Goal: Answer question/provide support

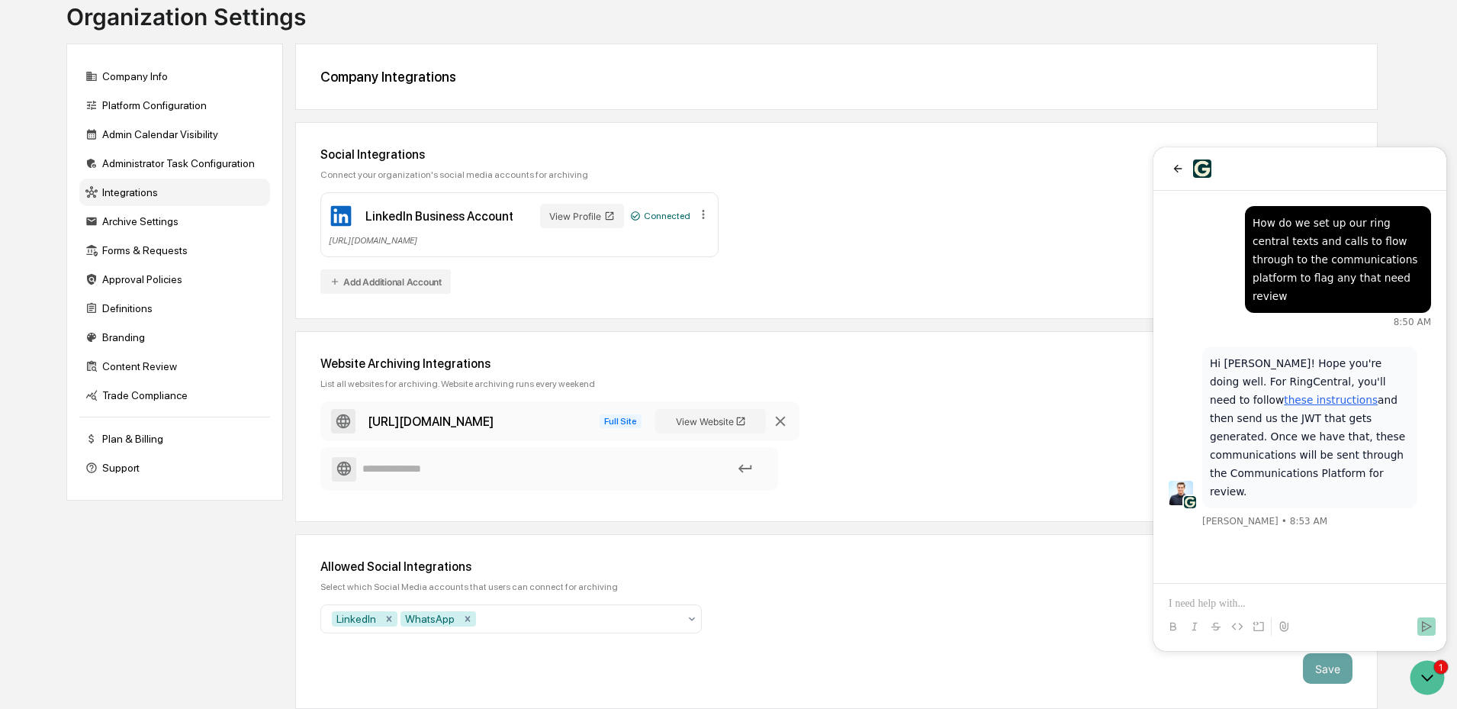
click at [1378, 394] on link "these instructions" at bounding box center [1331, 400] width 94 height 12
click at [1424, 388] on div "Hi [PERSON_NAME]! Hope you're doing well. For RingCentral, you'll need to follo…" at bounding box center [1300, 437] width 262 height 183
click at [1229, 606] on p at bounding box center [1300, 603] width 262 height 15
paste div
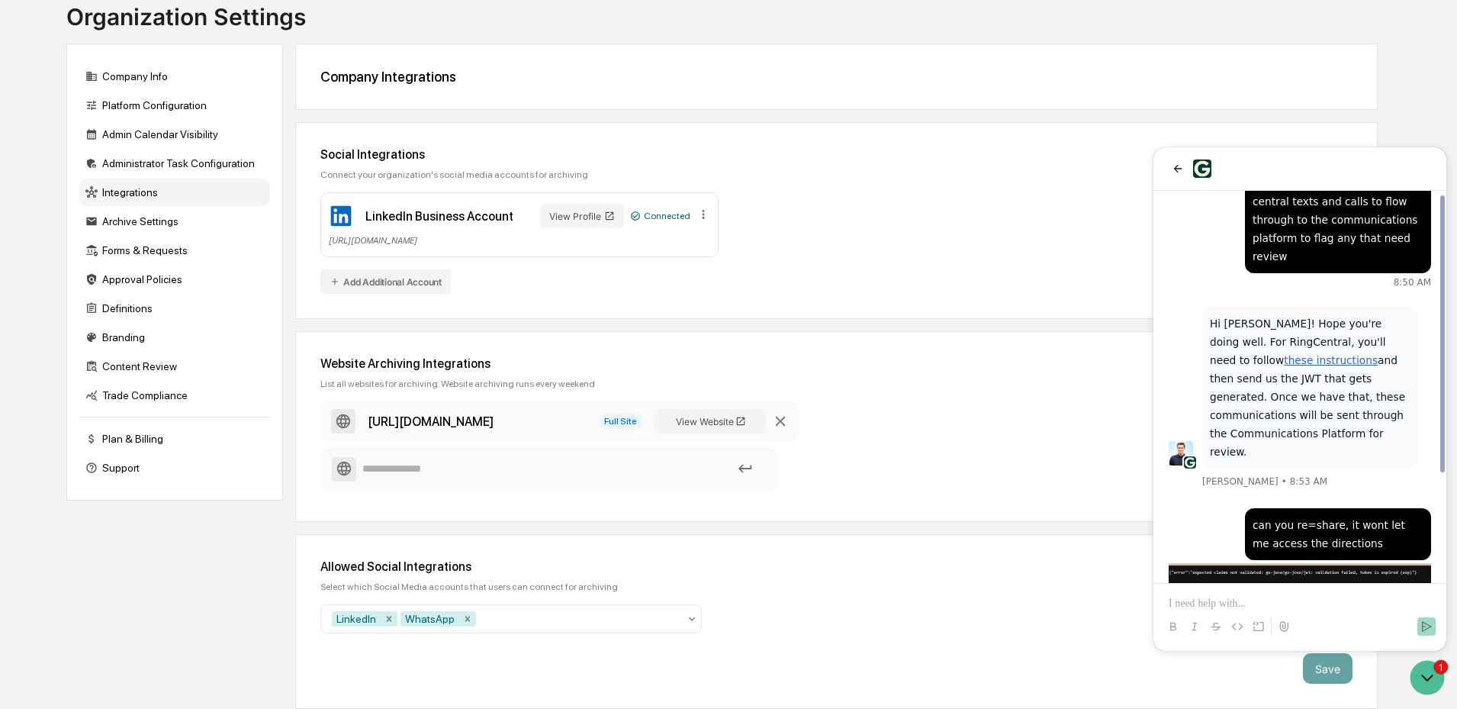
scroll to position [150, 0]
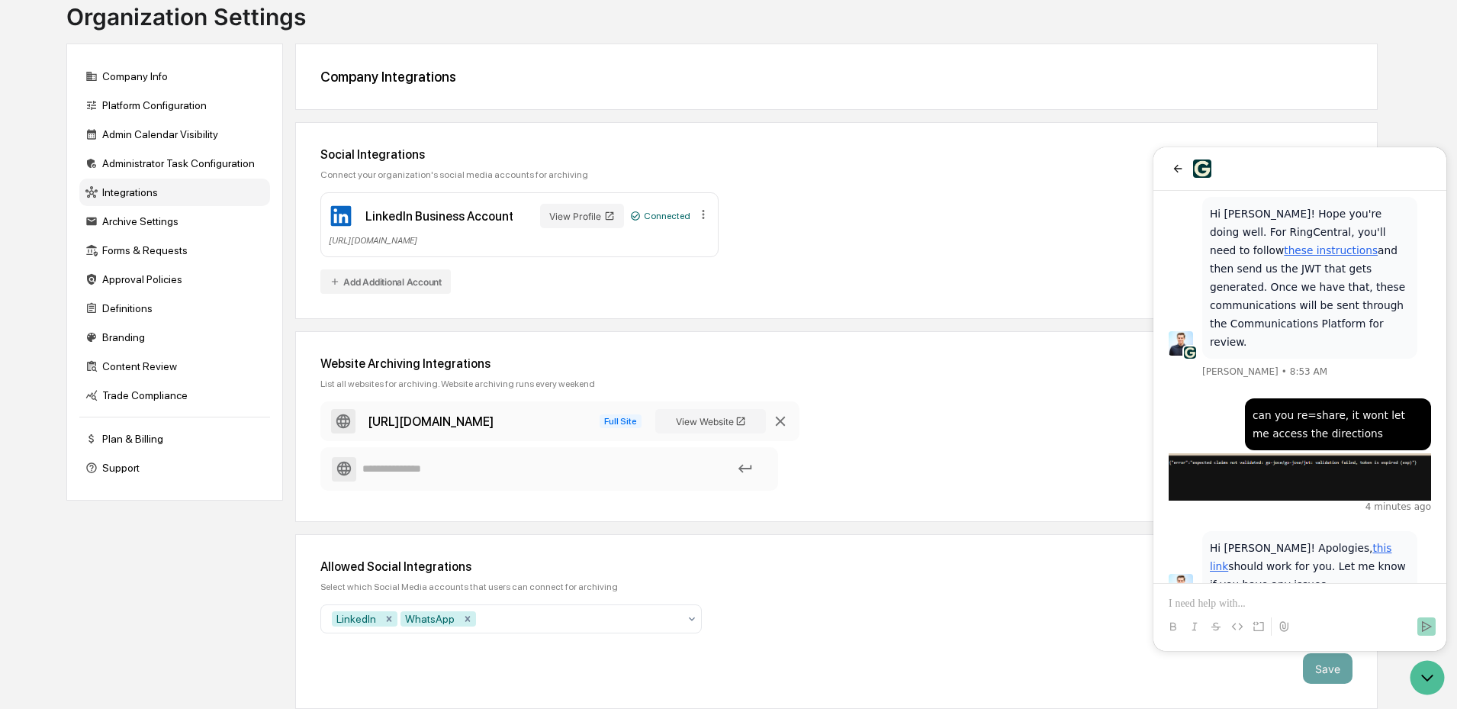
click at [1315, 542] on link "this link" at bounding box center [1301, 557] width 182 height 31
click at [1198, 606] on p at bounding box center [1300, 603] width 262 height 15
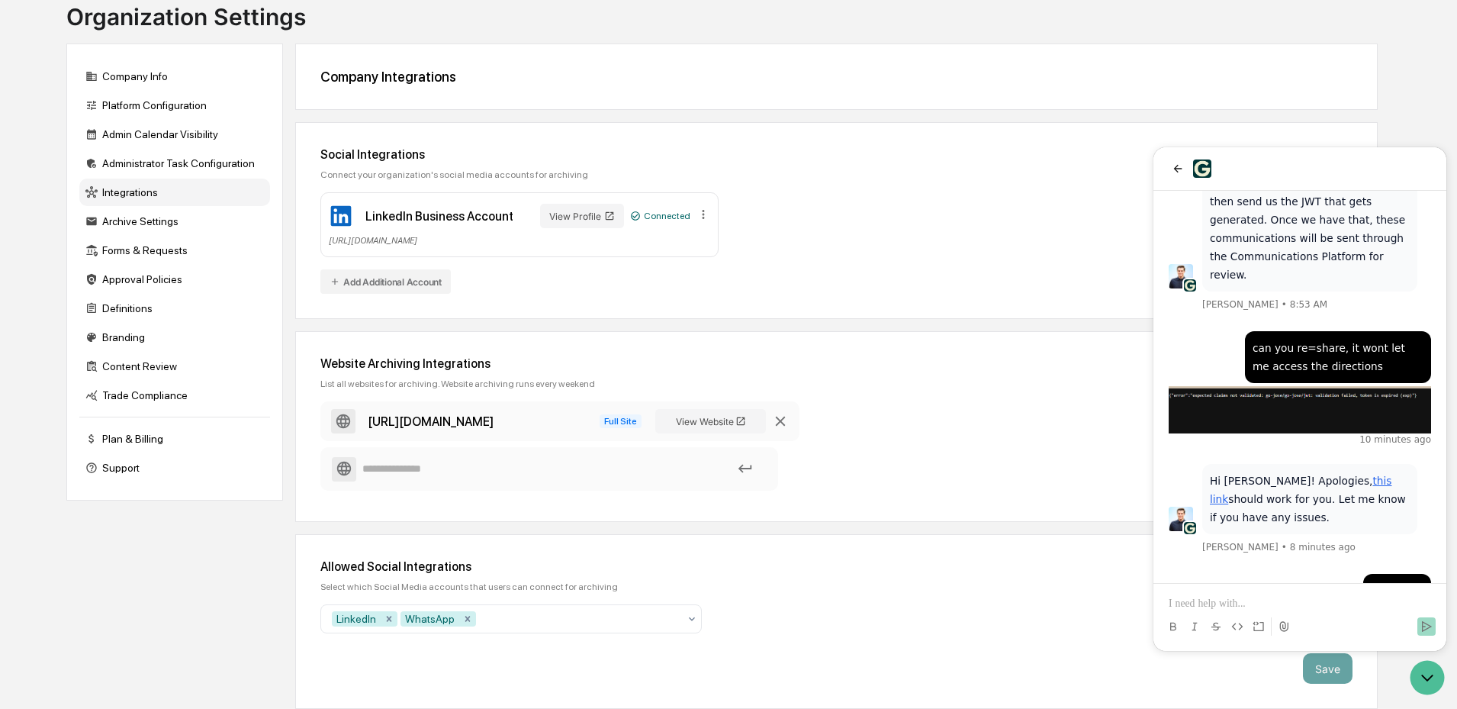
click at [1257, 609] on p at bounding box center [1300, 603] width 262 height 15
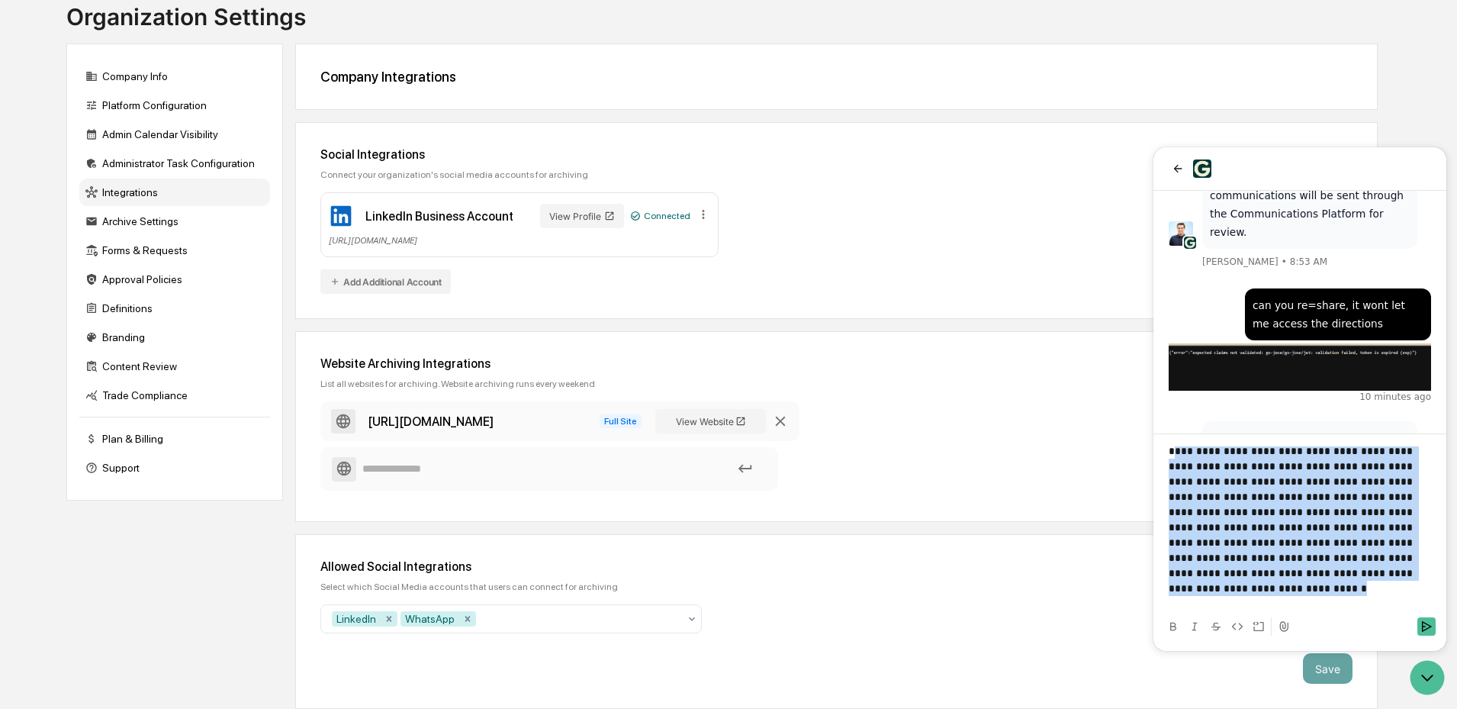
scroll to position [0, 0]
drag, startPoint x: 1311, startPoint y: 610, endPoint x: 1161, endPoint y: 439, distance: 226.5
click at [1161, 439] on div "**********" at bounding box center [1300, 538] width 281 height 208
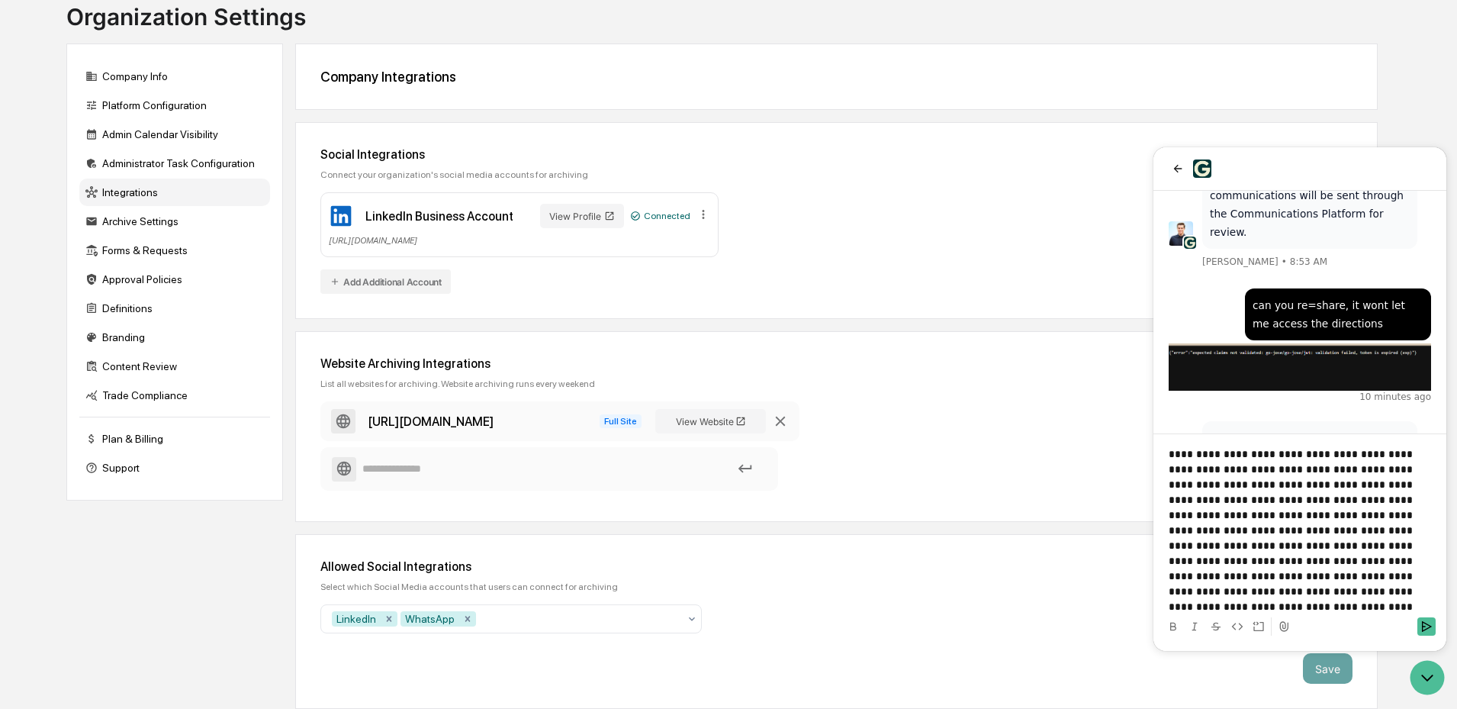
scroll to position [217, 0]
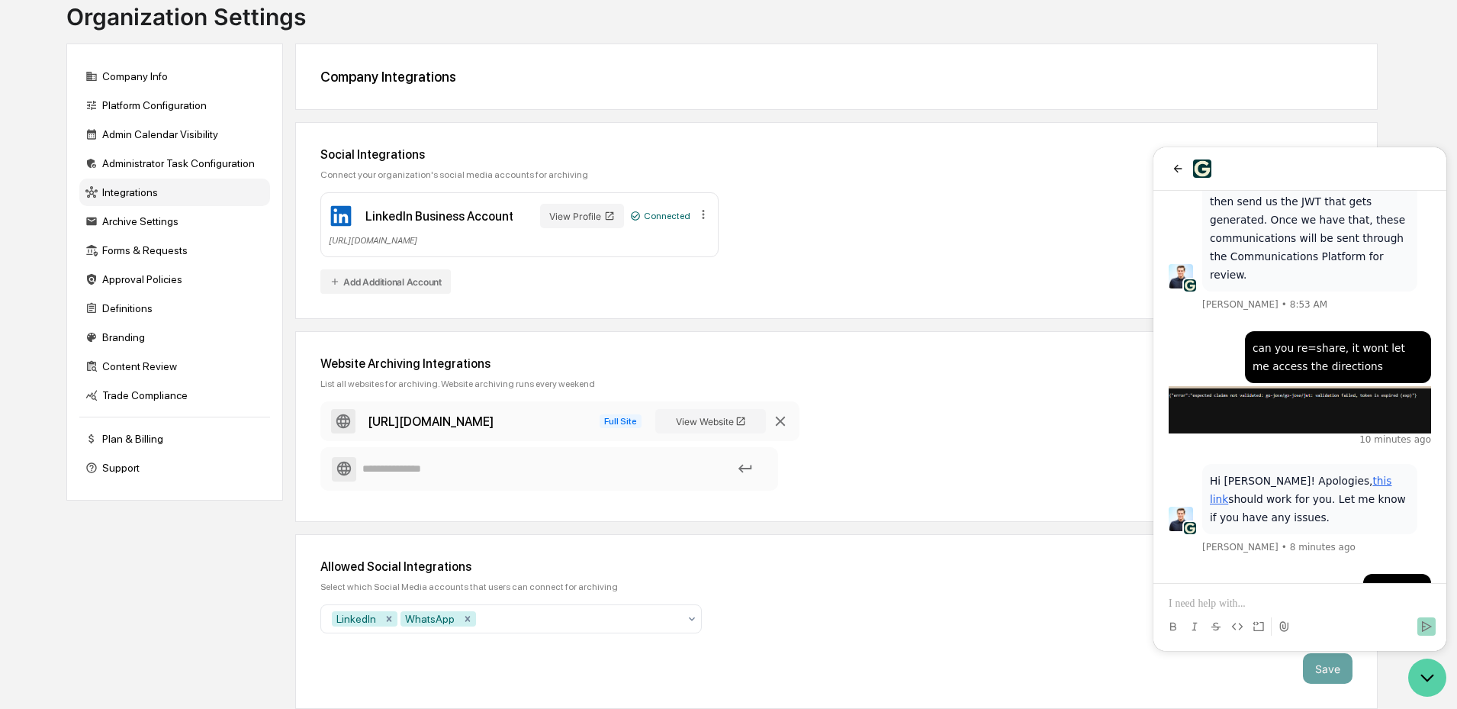
click at [1434, 678] on icon "Open customer support" at bounding box center [1427, 677] width 38 height 38
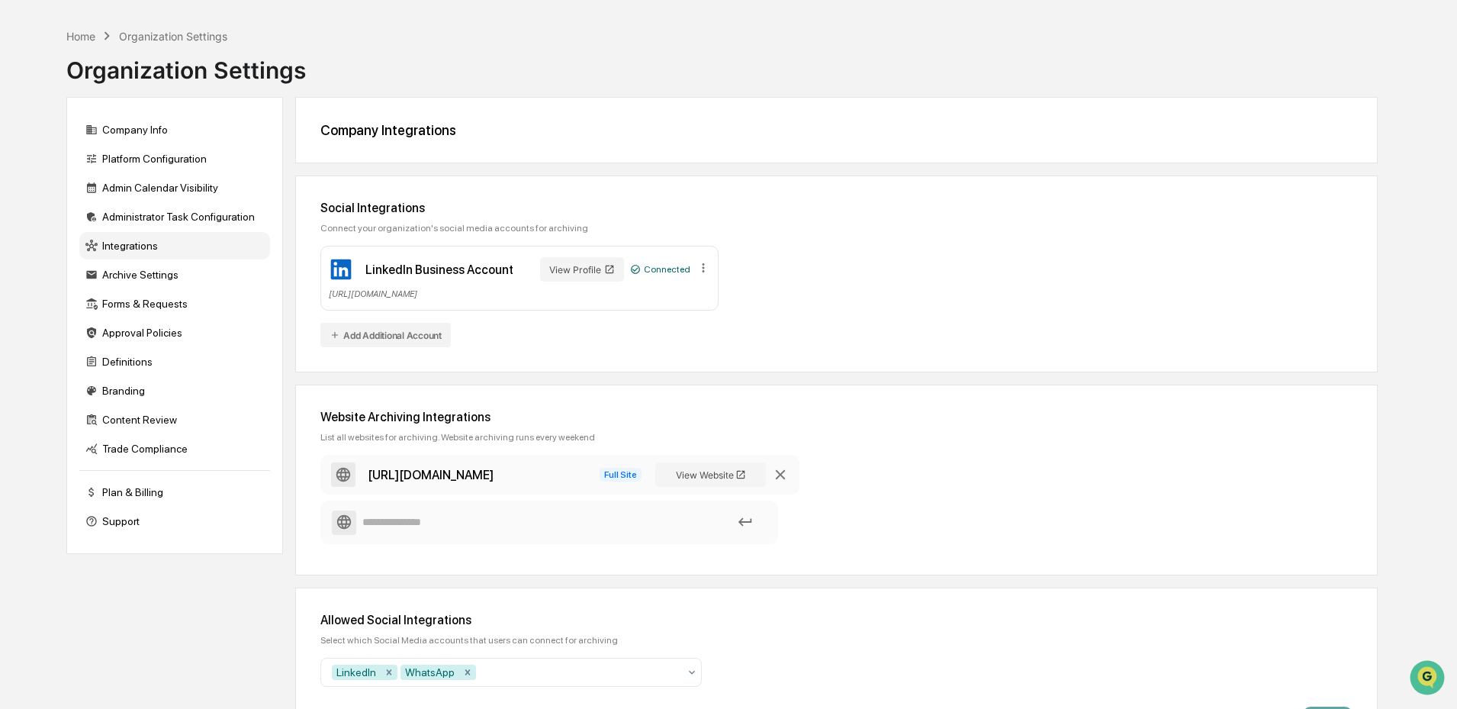
scroll to position [0, 0]
